Goal: Share content

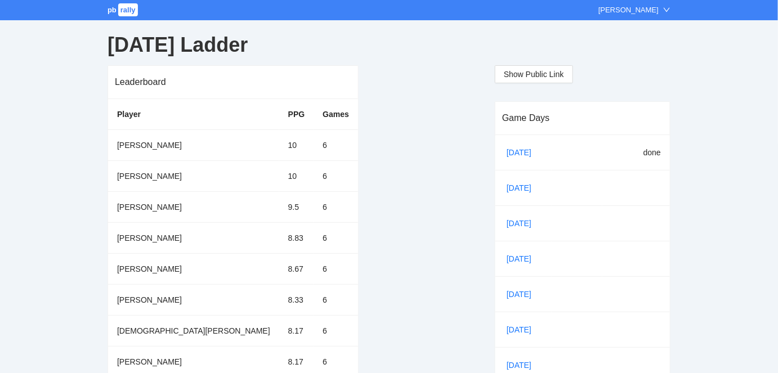
click at [124, 8] on span "rally" at bounding box center [128, 9] width 20 height 13
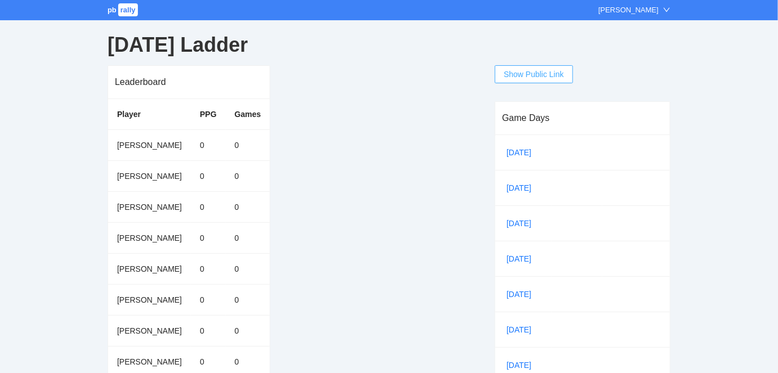
click at [550, 72] on span "Show Public Link" at bounding box center [534, 74] width 60 height 12
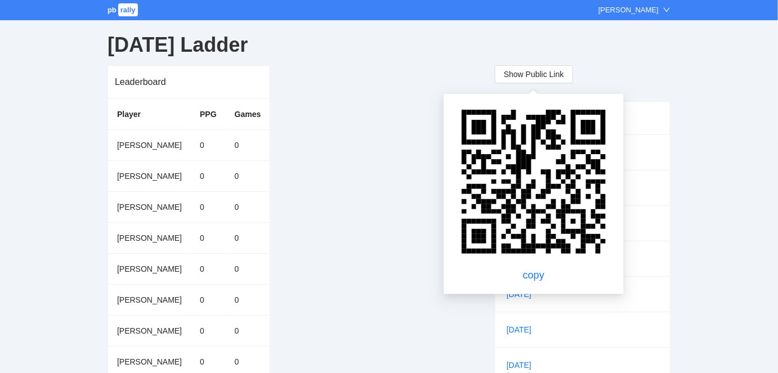
click at [762, 254] on div "pb rally [PERSON_NAME] [DATE] Ladder Leaderboard Player PPG Games [PERSON_NAME]…" at bounding box center [389, 377] width 778 height 755
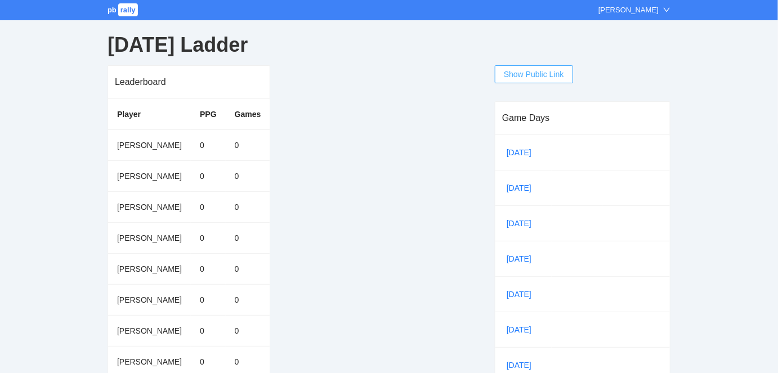
click at [546, 75] on span "Show Public Link" at bounding box center [534, 74] width 60 height 12
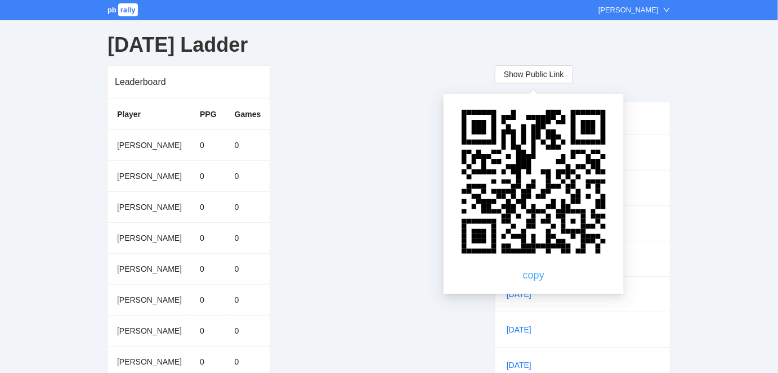
click at [541, 276] on link "copy" at bounding box center [533, 275] width 21 height 11
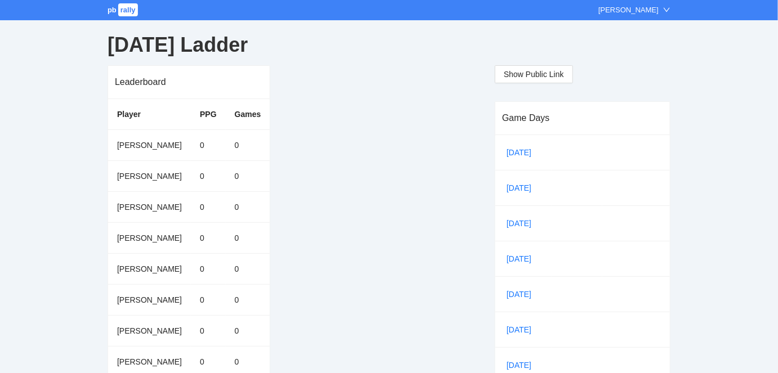
click at [699, 178] on div "pb rally [PERSON_NAME] [DATE] Ladder Leaderboard Player PPG Games [PERSON_NAME]…" at bounding box center [389, 377] width 778 height 755
click at [508, 68] on span "Show Public Link" at bounding box center [534, 74] width 60 height 12
